Goal: Task Accomplishment & Management: Use online tool/utility

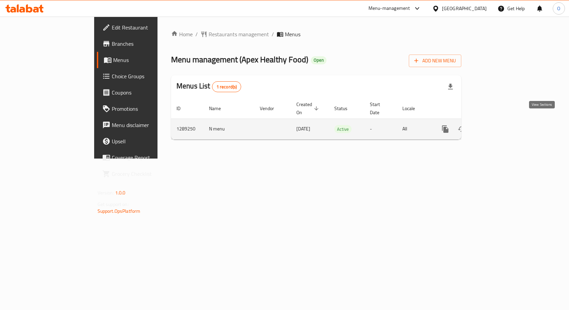
click at [497, 126] on icon "enhanced table" at bounding box center [494, 129] width 6 height 6
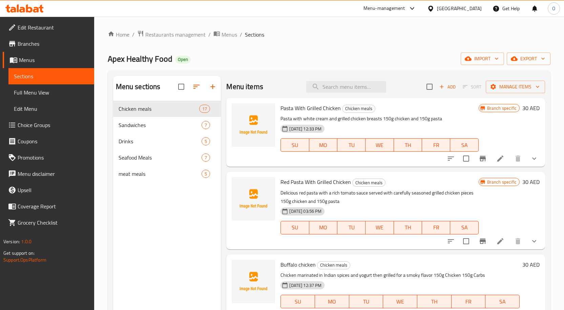
click at [30, 58] on span "Menus" at bounding box center [54, 60] width 70 height 8
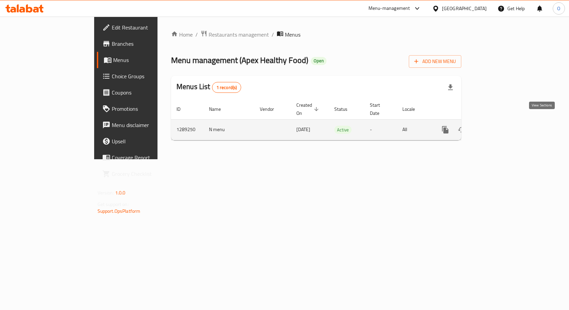
click at [498, 126] on icon "enhanced table" at bounding box center [494, 130] width 8 height 8
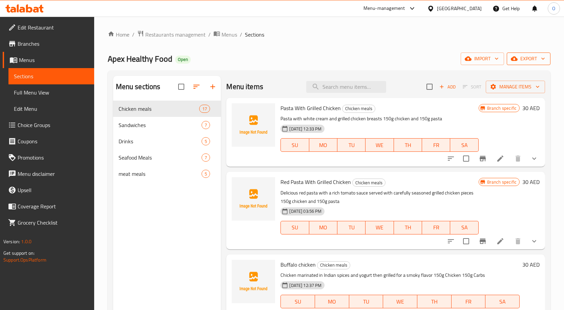
click at [528, 60] on span "export" at bounding box center [528, 59] width 33 height 8
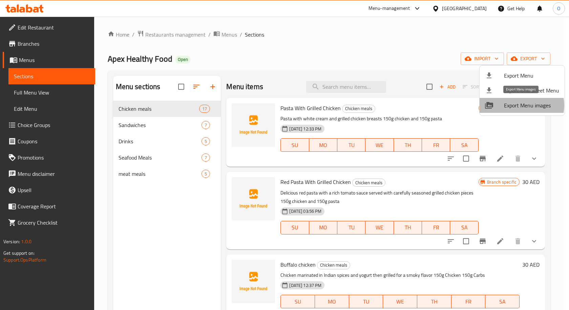
click at [519, 105] on span "Export Menu images" at bounding box center [531, 105] width 55 height 8
click at [363, 64] on div at bounding box center [284, 155] width 569 height 310
